Goal: Task Accomplishment & Management: Manage account settings

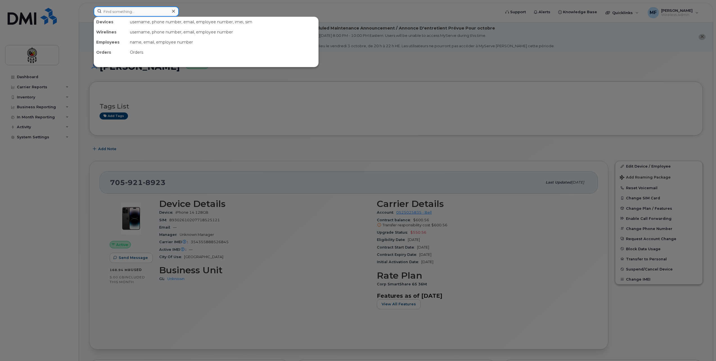
click at [138, 11] on input at bounding box center [136, 11] width 85 height 10
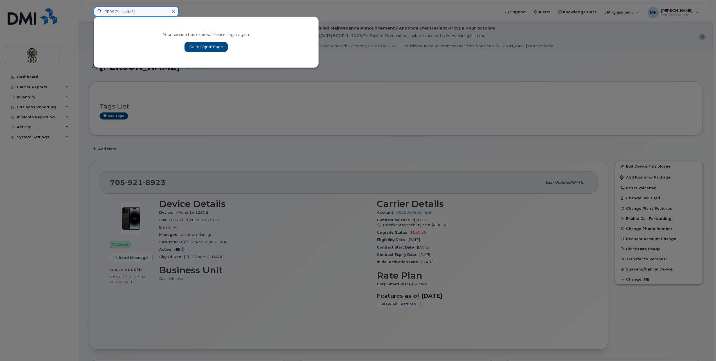
type input "Patrick"
click at [212, 43] on link "Go to Sign In Page" at bounding box center [206, 47] width 43 height 10
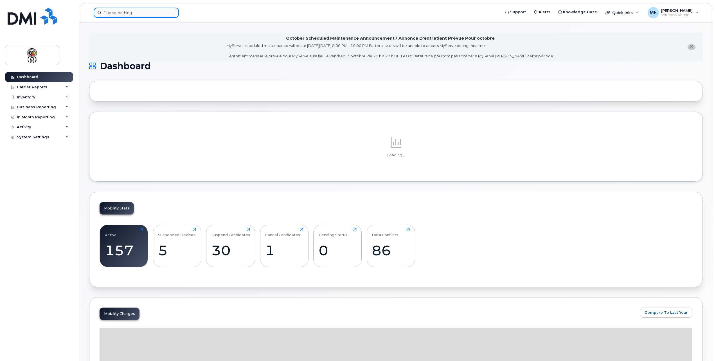
click at [154, 12] on input at bounding box center [136, 13] width 85 height 10
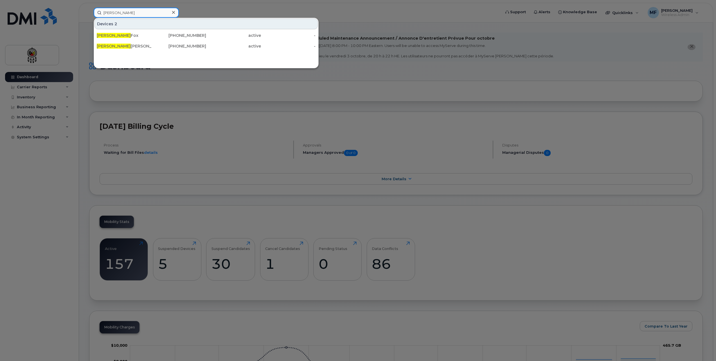
type input "Patrick"
click at [504, 261] on div at bounding box center [358, 180] width 716 height 361
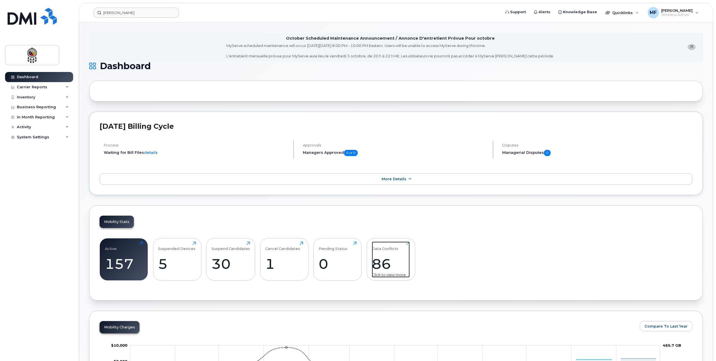
click at [386, 262] on div "86" at bounding box center [391, 264] width 38 height 17
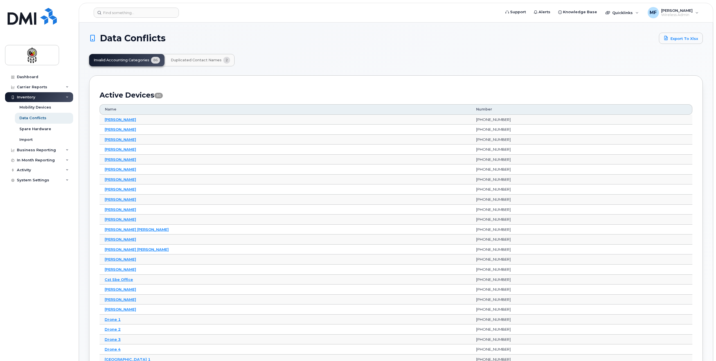
click at [191, 62] on span "Duplicated Contact Names" at bounding box center [196, 60] width 51 height 5
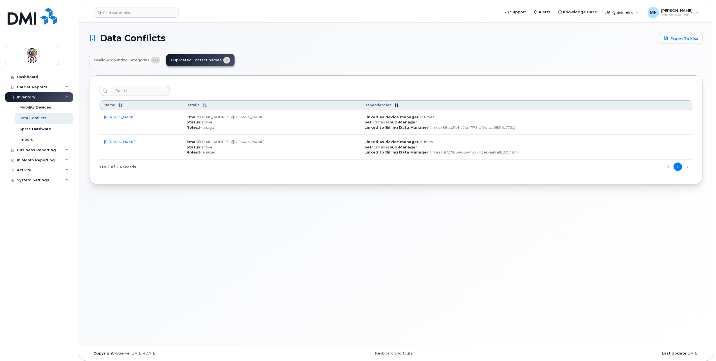
click at [122, 57] on button "Invalid Accounting Categories 86" at bounding box center [126, 60] width 75 height 12
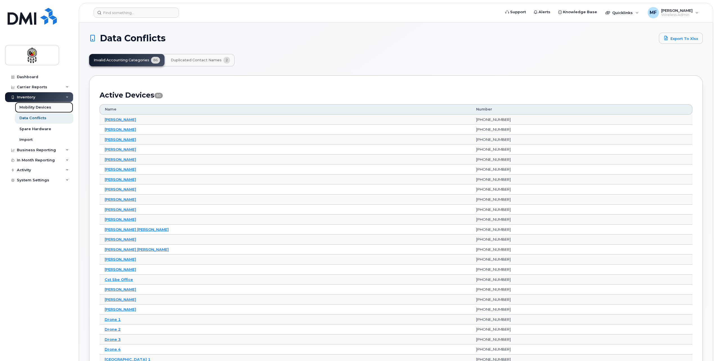
click at [42, 104] on link "Mobility Devices" at bounding box center [44, 107] width 58 height 11
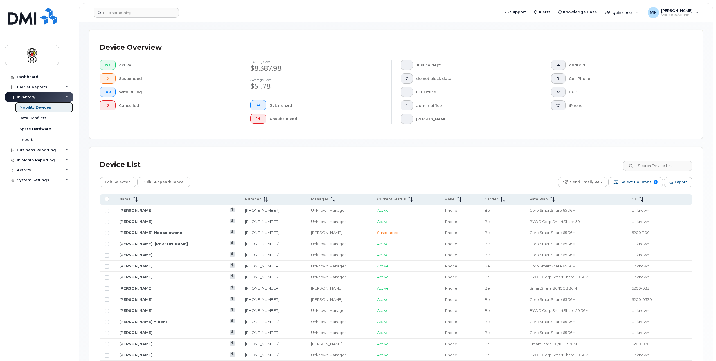
scroll to position [138, 0]
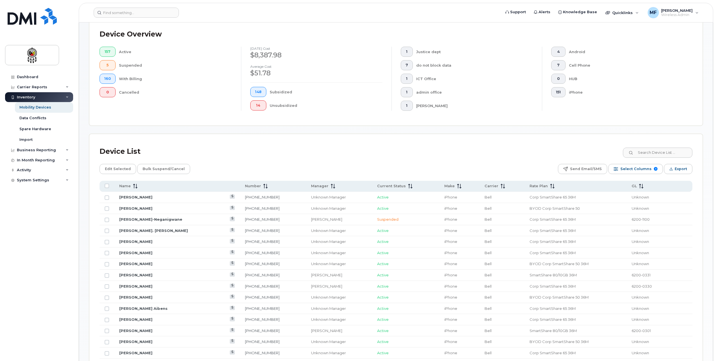
click at [647, 195] on span "Unknown" at bounding box center [640, 197] width 17 height 5
click at [133, 195] on link "Brayden Kelly" at bounding box center [135, 197] width 33 height 5
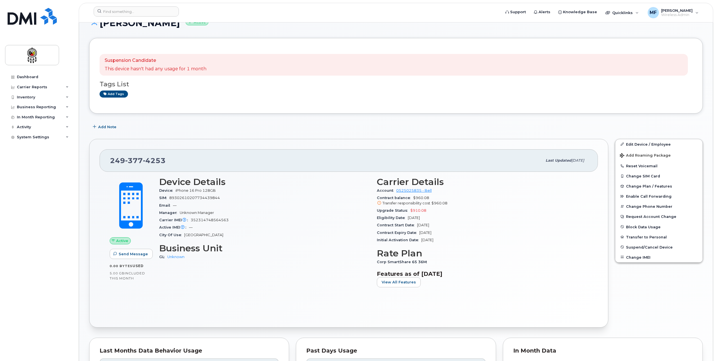
scroll to position [56, 0]
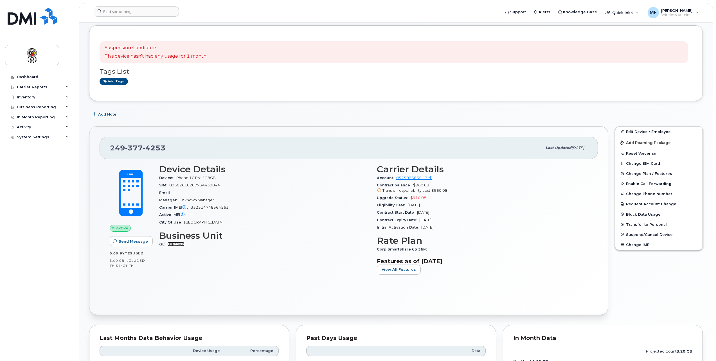
click at [181, 243] on link "Unknown" at bounding box center [175, 244] width 17 height 4
click at [67, 96] on icon at bounding box center [67, 97] width 3 height 3
click at [53, 105] on link "Mobility Devices" at bounding box center [44, 107] width 58 height 11
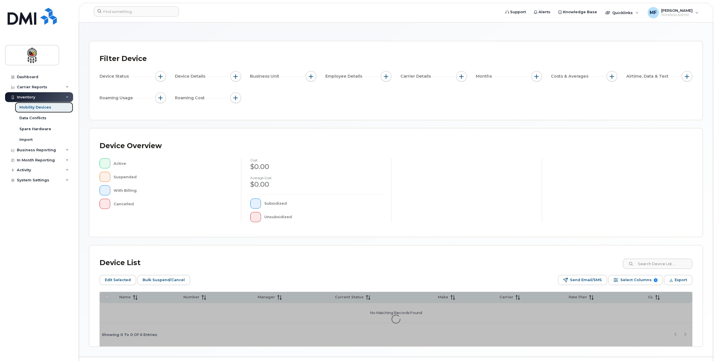
scroll to position [36, 0]
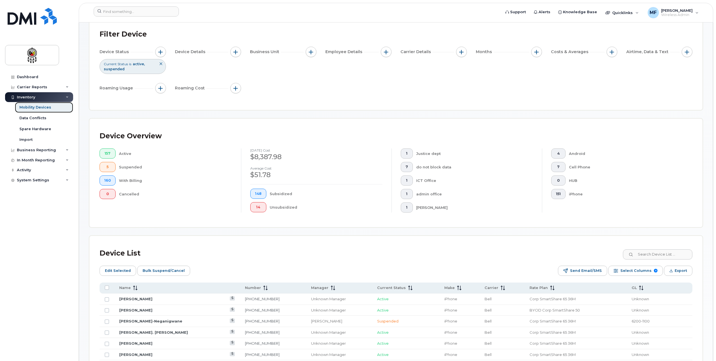
scroll to position [176, 0]
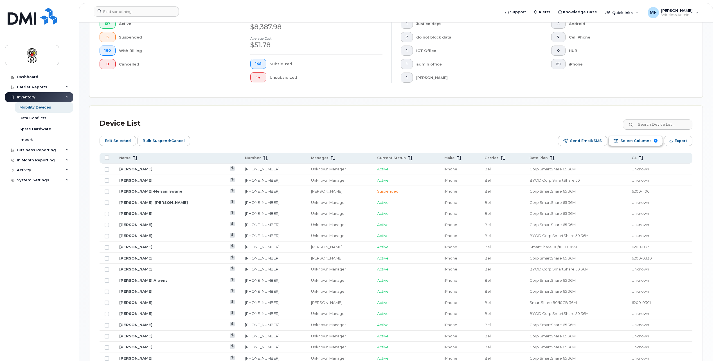
click at [627, 140] on span "Select Columns" at bounding box center [636, 141] width 31 height 8
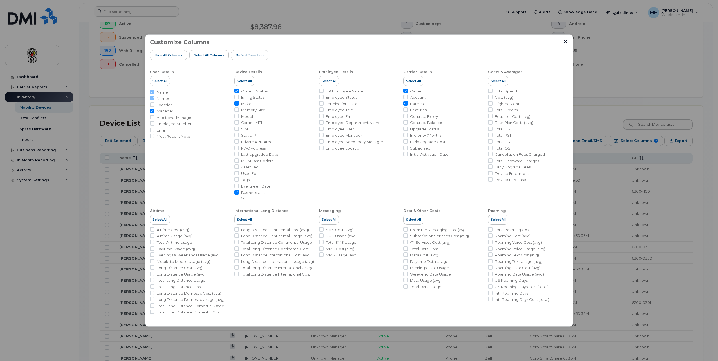
click at [407, 90] on input "Carrier" at bounding box center [405, 91] width 5 height 5
checkbox input "false"
click at [152, 124] on input "Employee Number" at bounding box center [152, 123] width 5 height 5
checkbox input "true"
click at [564, 41] on icon "Close" at bounding box center [565, 41] width 5 height 5
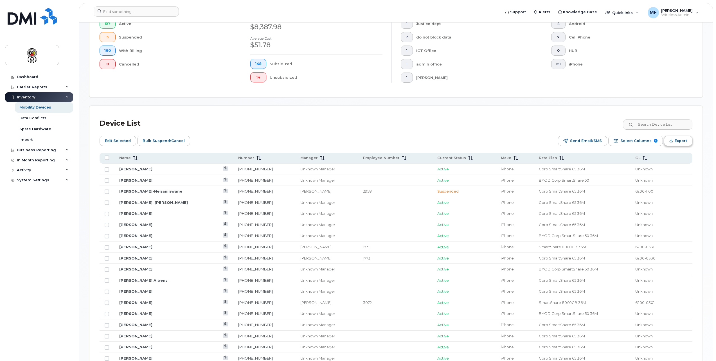
click at [684, 143] on span "Export" at bounding box center [681, 141] width 12 height 8
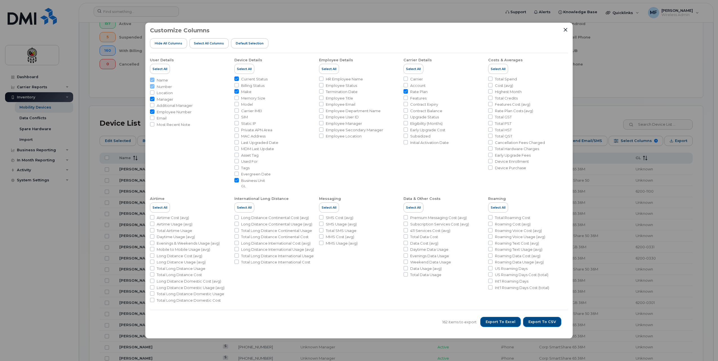
click at [236, 78] on input "Current Status" at bounding box center [236, 79] width 5 height 5
checkbox input "false"
click at [491, 321] on span "Export to Excel" at bounding box center [501, 322] width 30 height 5
click at [567, 28] on icon "Close" at bounding box center [565, 30] width 5 height 5
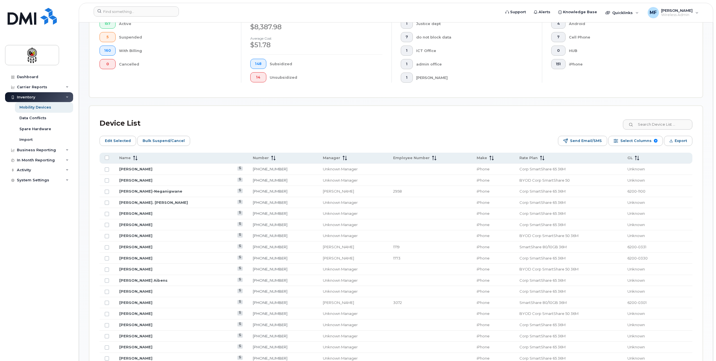
click at [104, 161] on th at bounding box center [107, 158] width 15 height 11
click at [105, 158] on input "All items unselected" at bounding box center [107, 158] width 5 height 5
checkbox input "true"
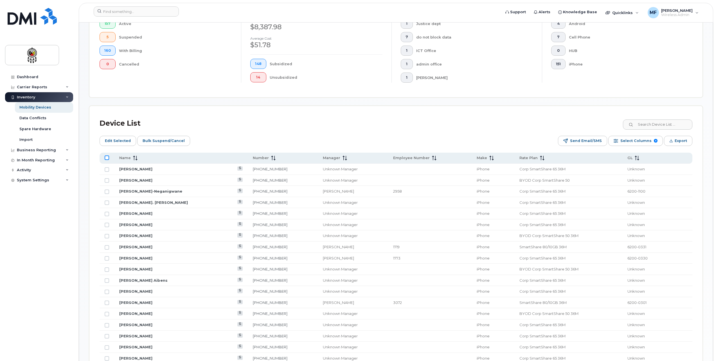
checkbox input "true"
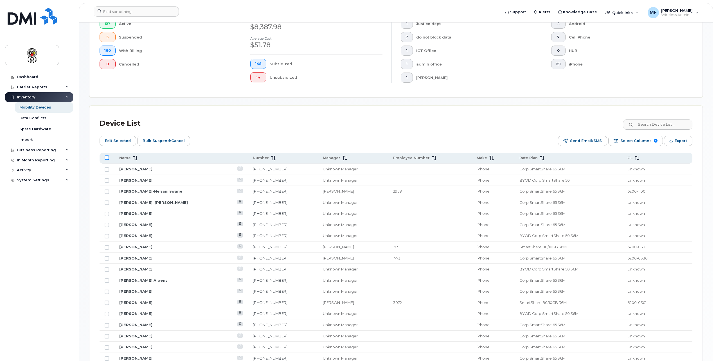
checkbox input "true"
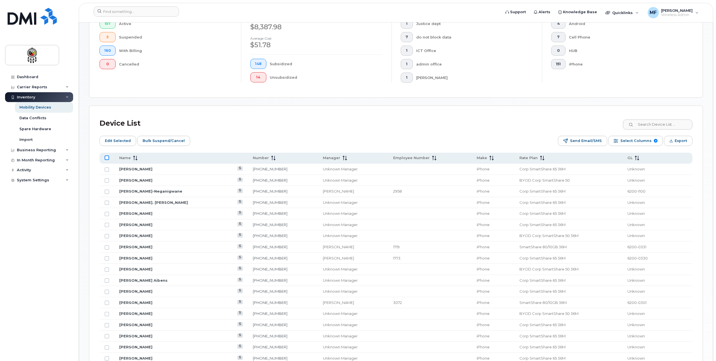
checkbox input "true"
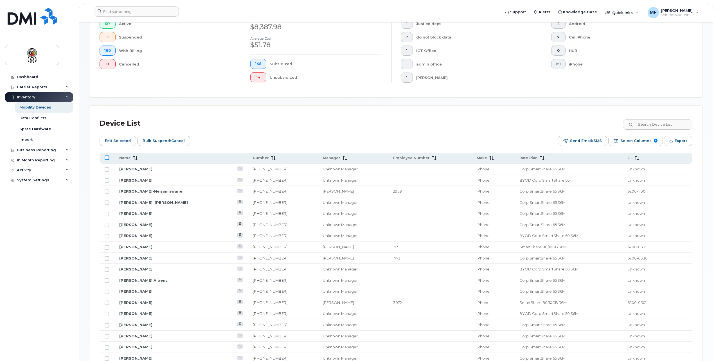
checkbox input "true"
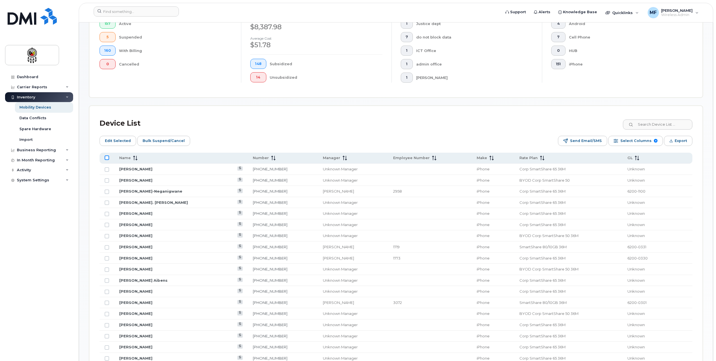
checkbox input "true"
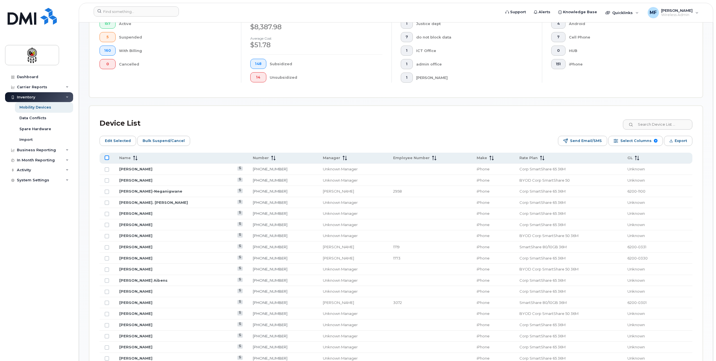
checkbox input "true"
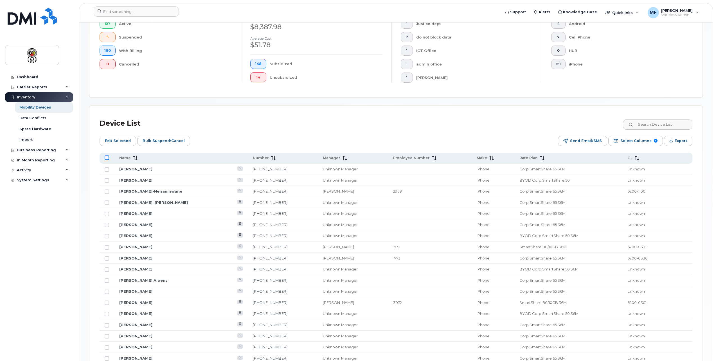
checkbox input "true"
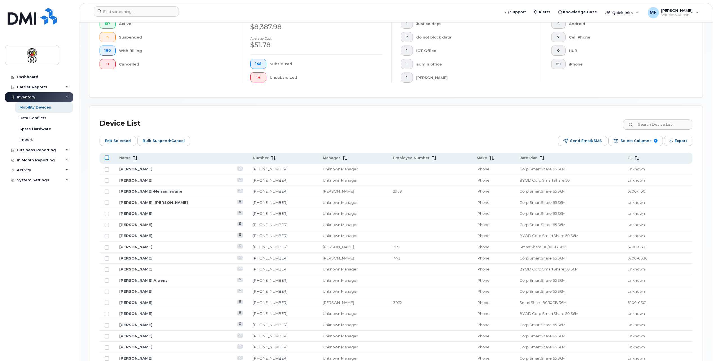
checkbox input "true"
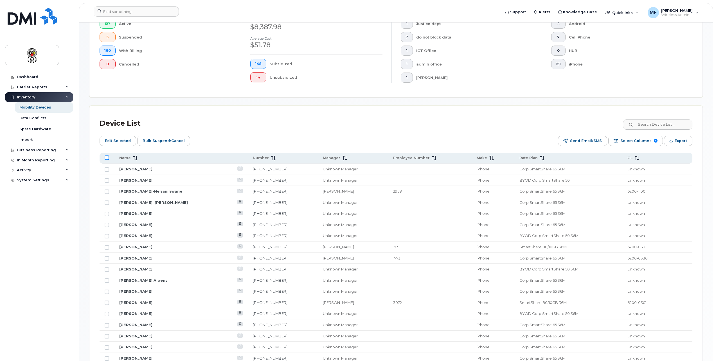
checkbox input "true"
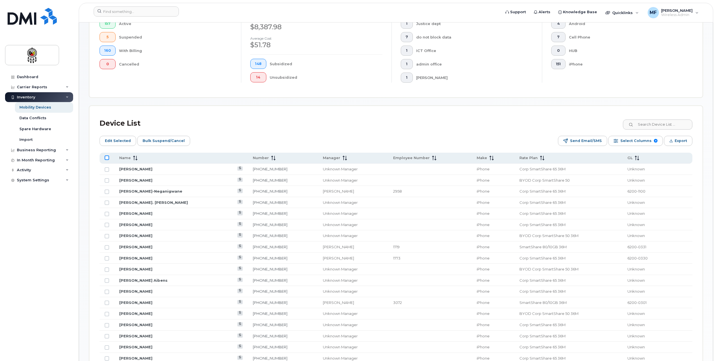
checkbox input "true"
click at [113, 140] on span "Edit Selected" at bounding box center [118, 141] width 26 height 8
click at [114, 139] on span "Edit Selected" at bounding box center [118, 141] width 26 height 8
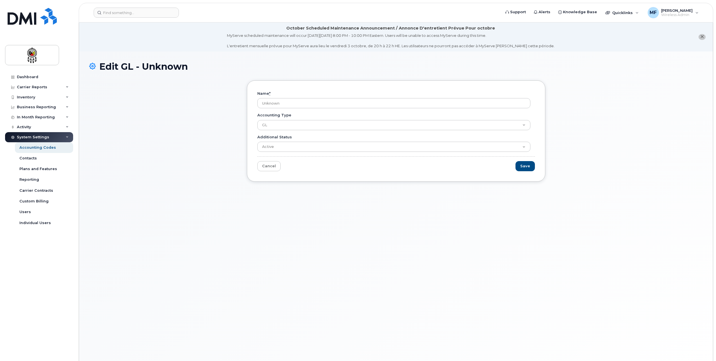
click at [301, 110] on form "Name * Unknown Accounting Type GL Additional Status Active Suspended Cancelled …" at bounding box center [396, 131] width 278 height 81
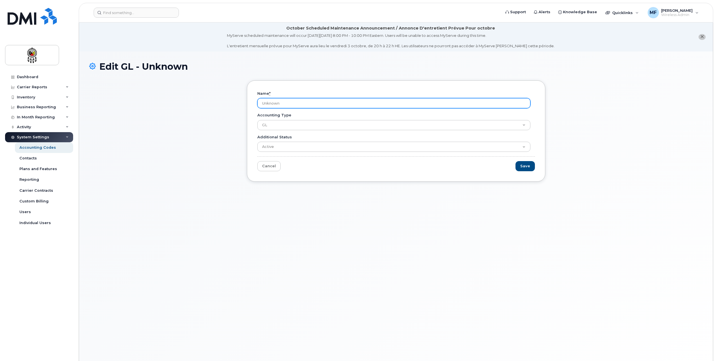
click at [301, 106] on input "Unknown" at bounding box center [393, 103] width 273 height 10
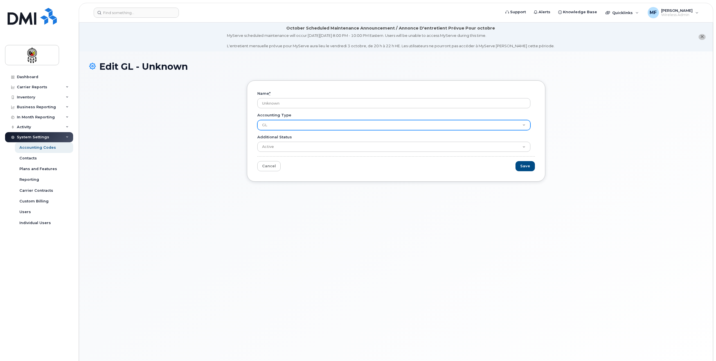
click at [301, 126] on select "GL" at bounding box center [393, 125] width 273 height 10
click at [300, 123] on select "GL" at bounding box center [393, 125] width 273 height 10
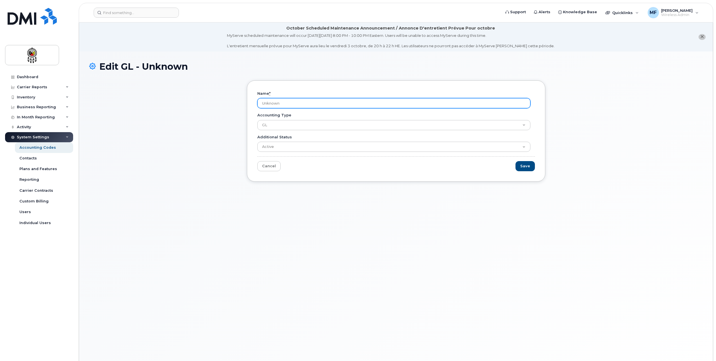
click at [300, 108] on input "Unknown" at bounding box center [393, 103] width 273 height 10
drag, startPoint x: 299, startPoint y: 105, endPoint x: 112, endPoint y: 104, distance: 187.6
click at [112, 104] on div "Name * Unknown Accounting Type GL Additional Status Active Suspended Cancelled …" at bounding box center [396, 135] width 614 height 110
type input "6200-0300-005"
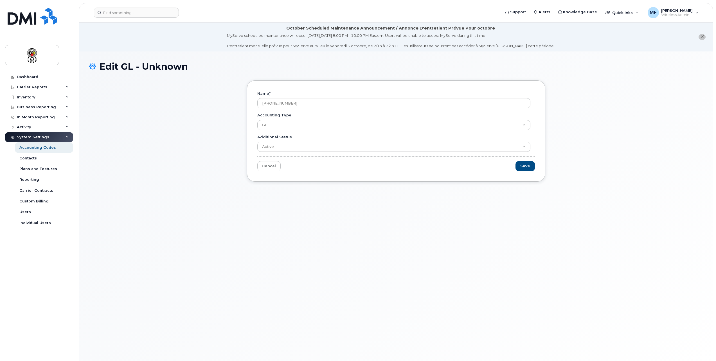
click at [354, 199] on div "Edit GL - Unknown Name * 6200-0300-005 Accounting Type GL Additional Status Act…" at bounding box center [396, 212] width 634 height 323
click at [528, 164] on input "Save" at bounding box center [525, 166] width 19 height 10
type input "Saving..."
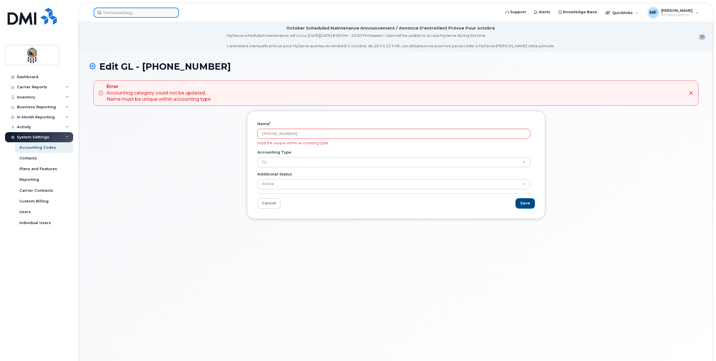
click at [134, 12] on input at bounding box center [136, 13] width 85 height 10
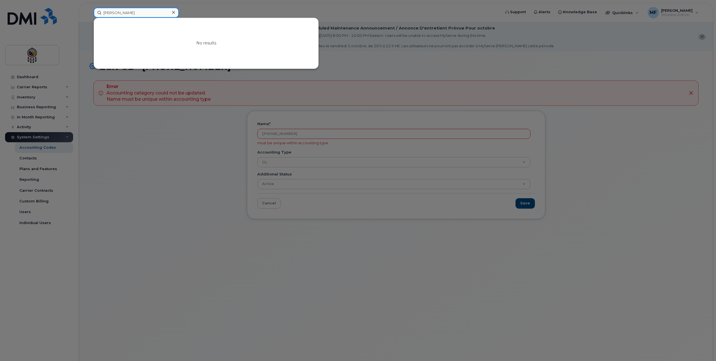
type input "Marcia Trudeau"
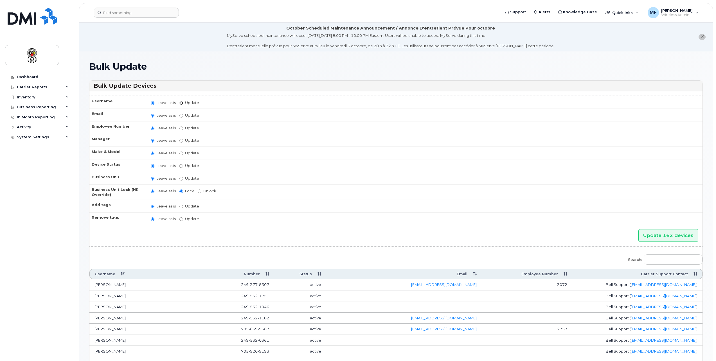
click at [182, 102] on input "Update" at bounding box center [181, 103] width 4 height 4
radio input "true"
radio input "false"
click at [181, 130] on input "Update" at bounding box center [181, 130] width 4 height 4
radio input "true"
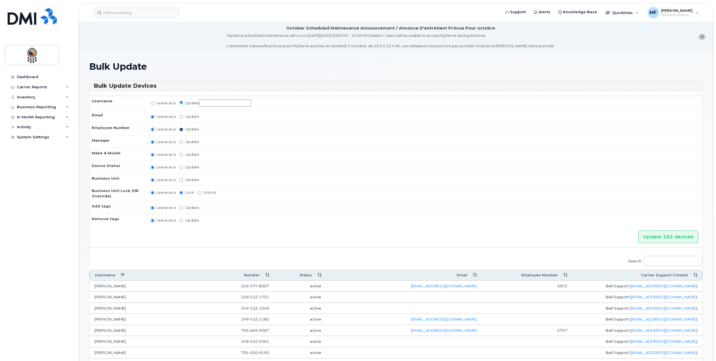
radio input "false"
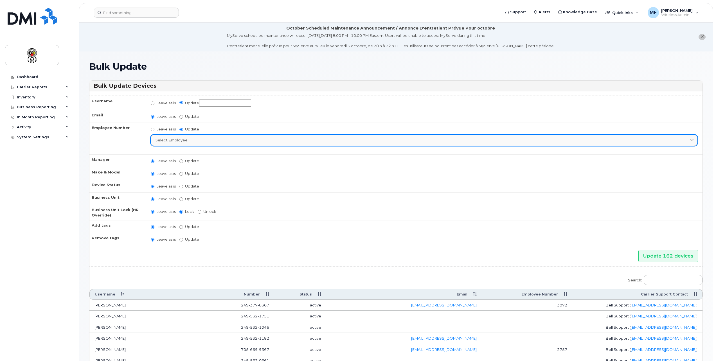
click at [189, 141] on div "Select employee" at bounding box center [424, 140] width 537 height 5
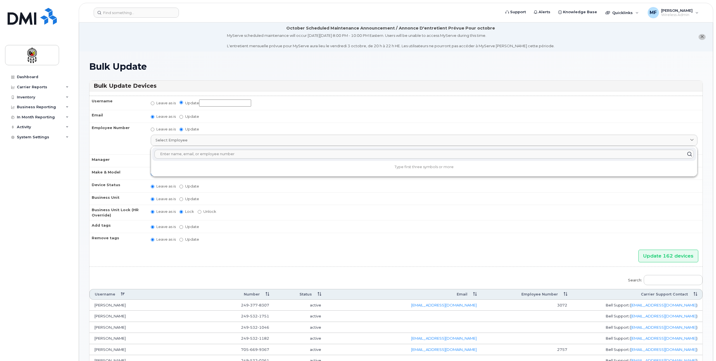
click at [212, 103] on input "Update" at bounding box center [225, 103] width 52 height 7
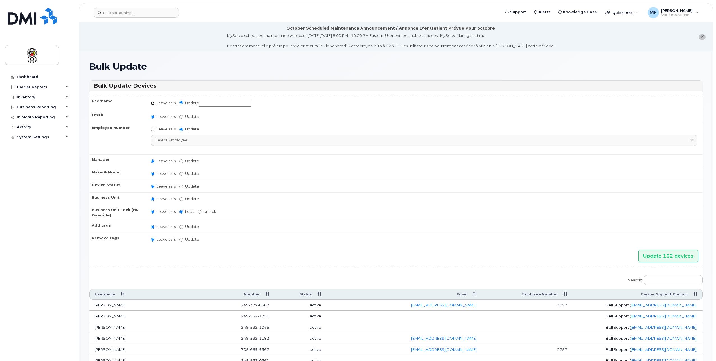
click at [152, 103] on input "Leave as is" at bounding box center [153, 104] width 4 height 4
radio input "true"
radio input "false"
click at [152, 129] on input "Leave as is" at bounding box center [153, 129] width 4 height 4
radio input "true"
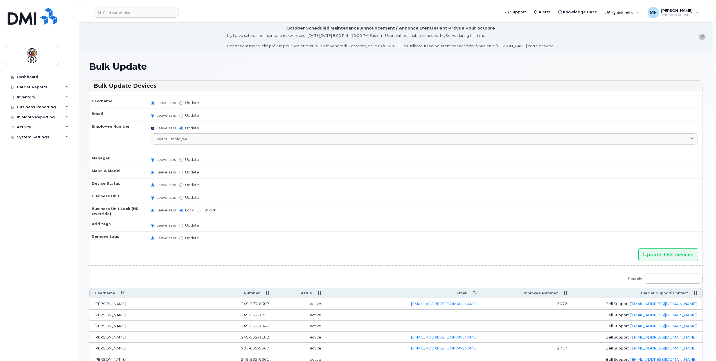
radio input "false"
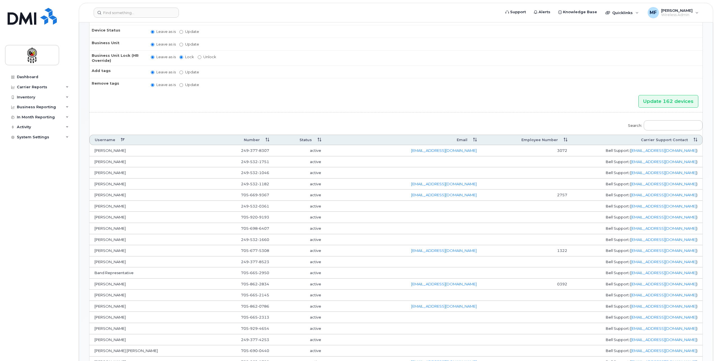
scroll to position [141, 0]
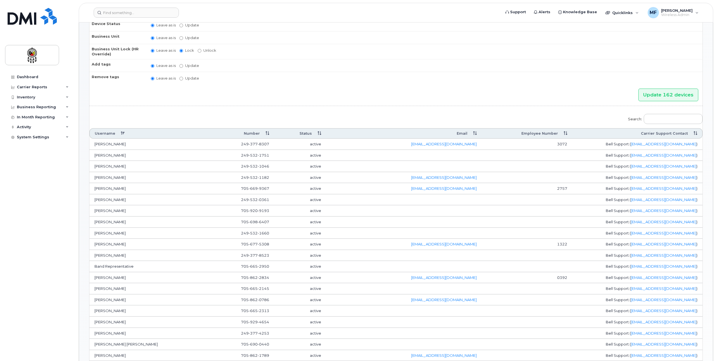
click at [150, 142] on td "[PERSON_NAME]" at bounding box center [149, 144] width 120 height 11
drag, startPoint x: 126, startPoint y: 143, endPoint x: 96, endPoint y: 145, distance: 29.6
click at [96, 145] on td "[PERSON_NAME]" at bounding box center [149, 144] width 120 height 11
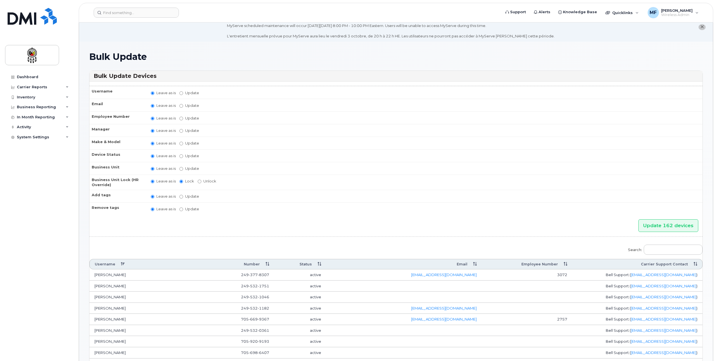
scroll to position [0, 0]
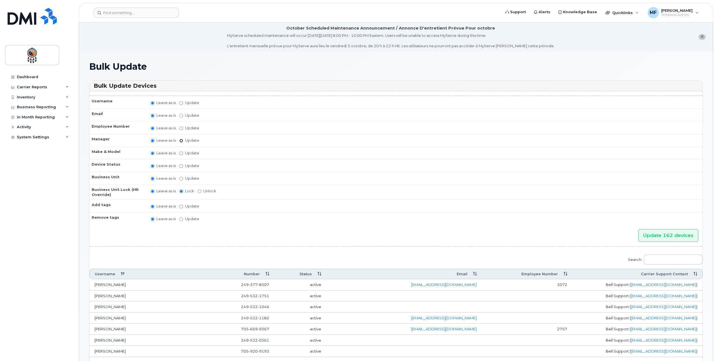
click at [182, 140] on input "Update [PERSON_NAME] [PERSON_NAME] [PERSON_NAME] [PERSON_NAME] [PERSON_NAME] [P…" at bounding box center [181, 141] width 4 height 4
radio input "true"
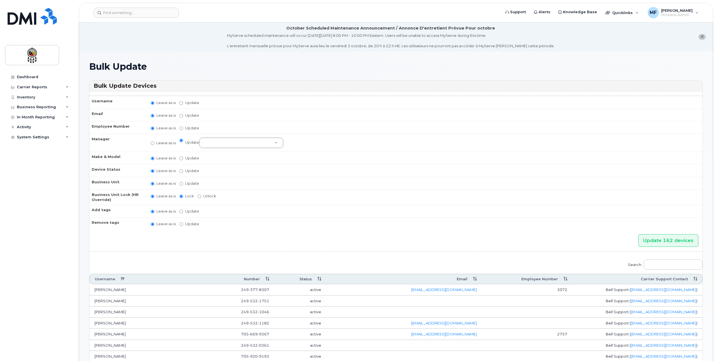
click at [155, 144] on label "Leave as is" at bounding box center [163, 142] width 25 height 5
click at [154, 144] on input "Leave as is" at bounding box center [153, 143] width 4 height 4
radio input "true"
radio input "false"
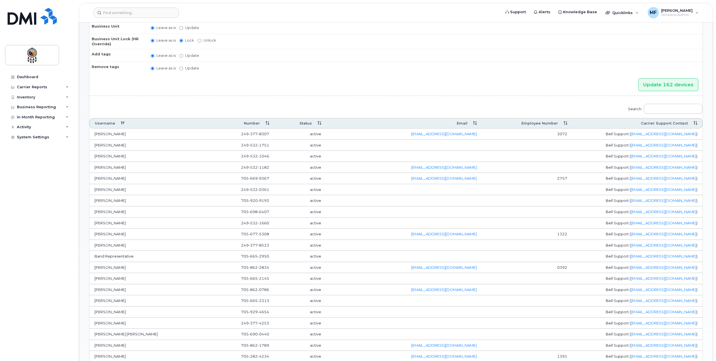
scroll to position [169, 0]
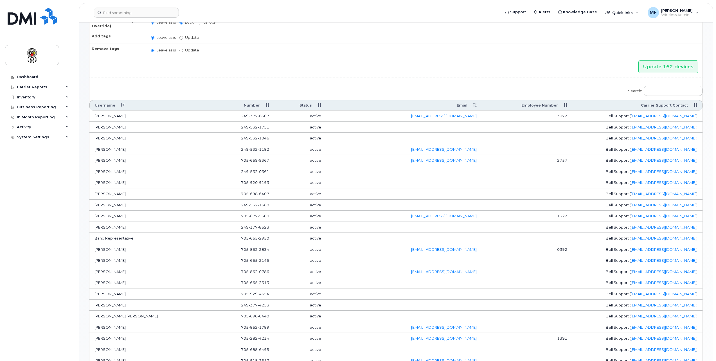
drag, startPoint x: 114, startPoint y: 220, endPoint x: 149, endPoint y: 130, distance: 96.6
click at [149, 130] on td "[PERSON_NAME]" at bounding box center [149, 127] width 120 height 11
drag, startPoint x: 486, startPoint y: 149, endPoint x: 404, endPoint y: 151, distance: 82.2
click at [404, 151] on tr "[PERSON_NAME] [PHONE_NUMBER] active [EMAIL_ADDRESS][DOMAIN_NAME] Bell Support (…" at bounding box center [395, 149] width 613 height 11
drag, startPoint x: 130, startPoint y: 150, endPoint x: 98, endPoint y: 151, distance: 31.5
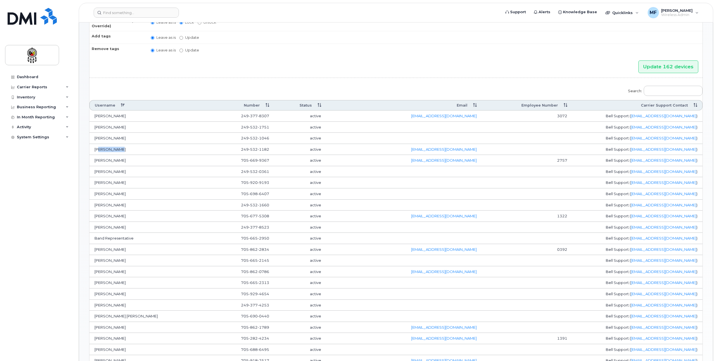
click at [98, 151] on td "[PERSON_NAME]" at bounding box center [149, 149] width 120 height 11
drag, startPoint x: 99, startPoint y: 151, endPoint x: 131, endPoint y: 162, distance: 34.3
click at [131, 162] on td "[PERSON_NAME]" at bounding box center [149, 160] width 120 height 11
